Goal: Communication & Community: Answer question/provide support

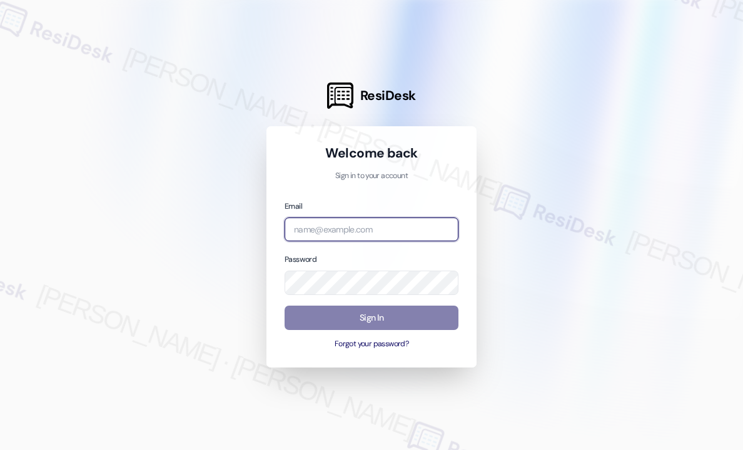
click at [393, 229] on input "email" at bounding box center [371, 230] width 174 height 24
type input "[EMAIL_ADDRESS][PERSON_NAME][DOMAIN_NAME]"
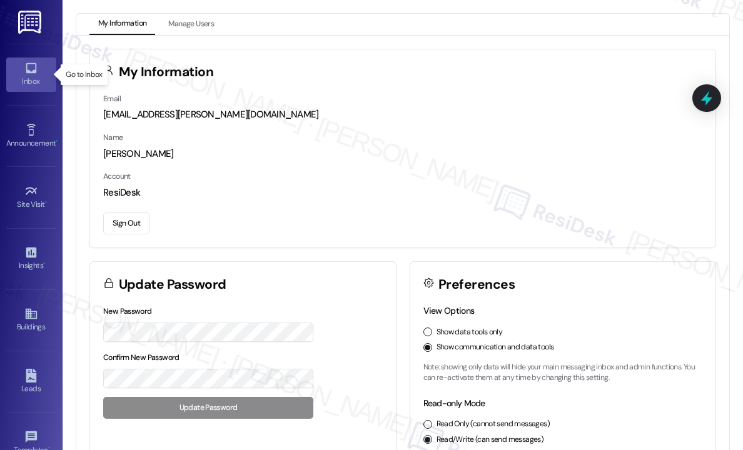
click at [33, 67] on icon at bounding box center [31, 68] width 11 height 11
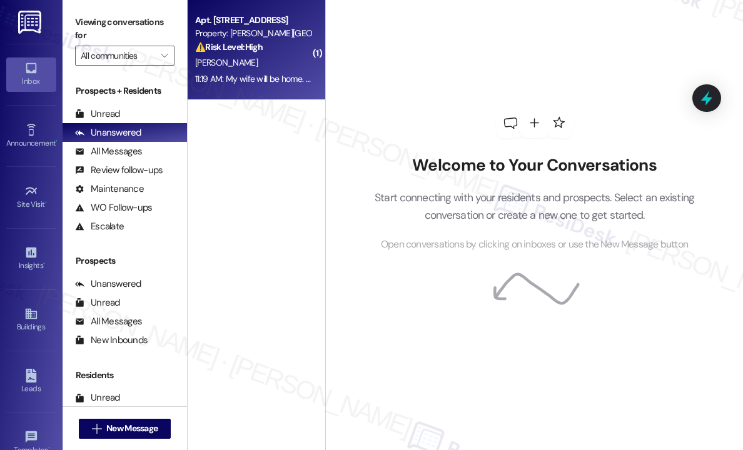
click at [246, 66] on div "[PERSON_NAME]" at bounding box center [253, 63] width 118 height 16
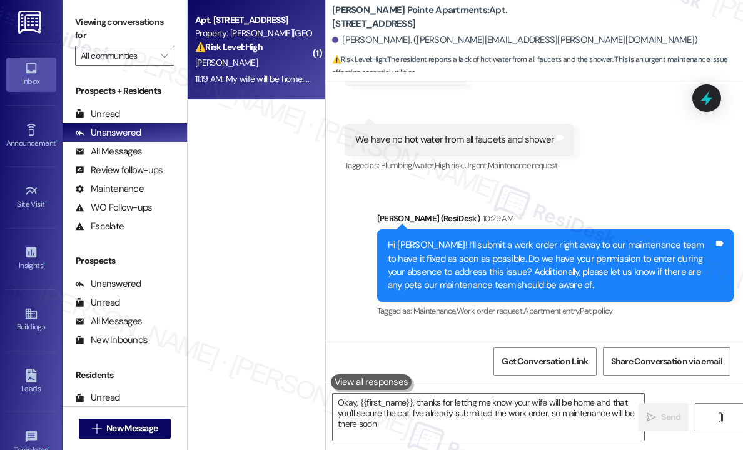
type textarea "Okay, {{first_name}}, thanks for letting me know your wife will be home and tha…"
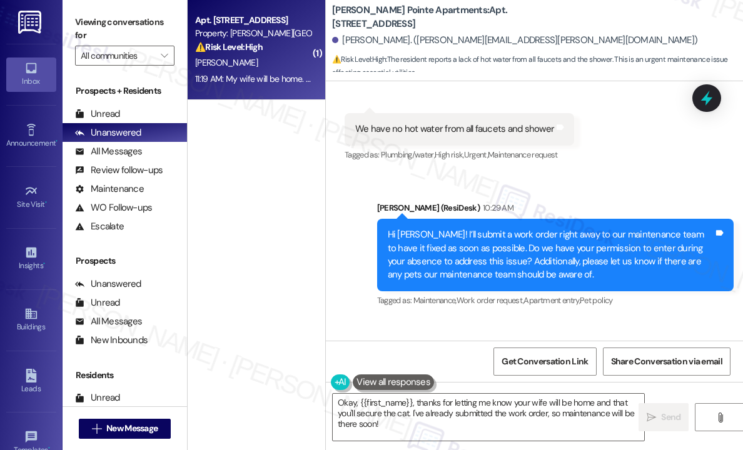
scroll to position [576, 0]
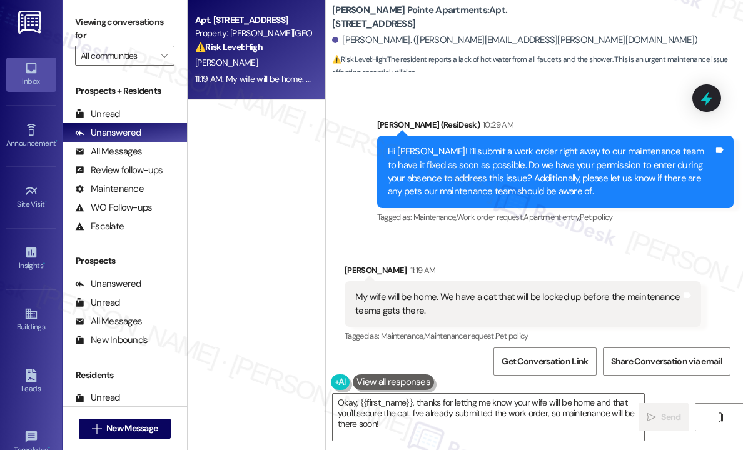
click at [611, 221] on div "Sent via SMS [PERSON_NAME] (ResiDesk) 10:29 AM Hi [PERSON_NAME]! I’ll submit a …" at bounding box center [555, 172] width 375 height 127
